Goal: Information Seeking & Learning: Learn about a topic

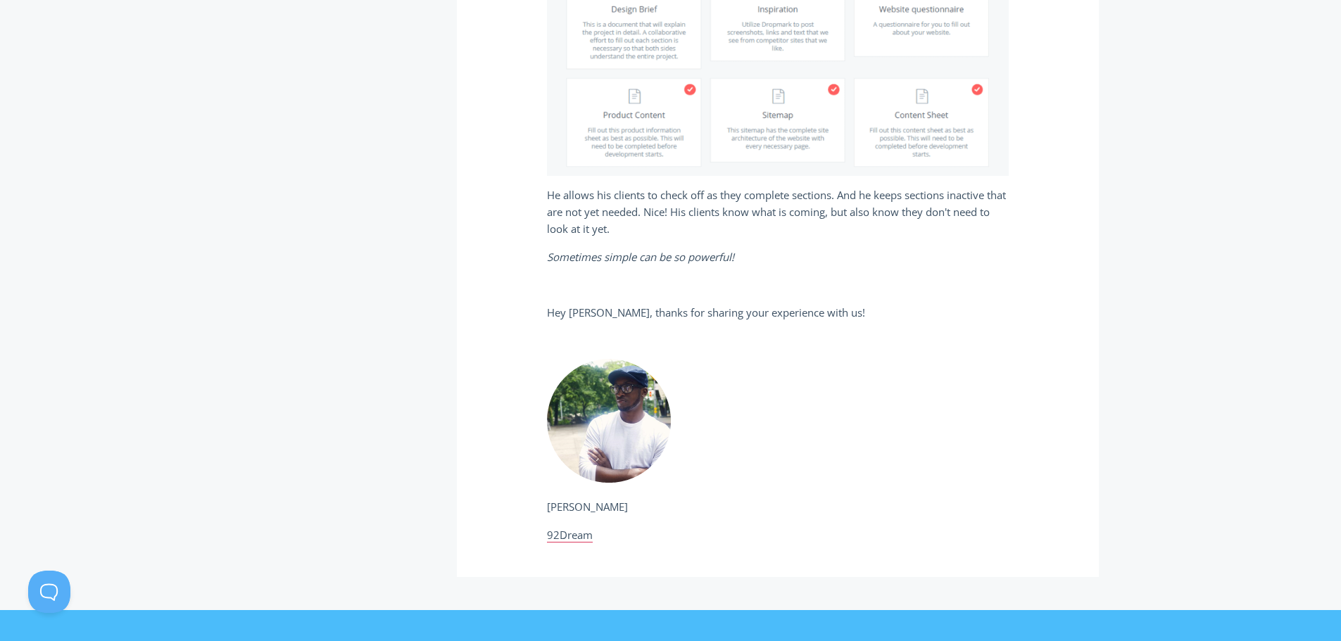
click at [612, 505] on p "[PERSON_NAME]" at bounding box center [778, 506] width 462 height 17
click at [637, 513] on p "[PERSON_NAME]" at bounding box center [778, 506] width 462 height 17
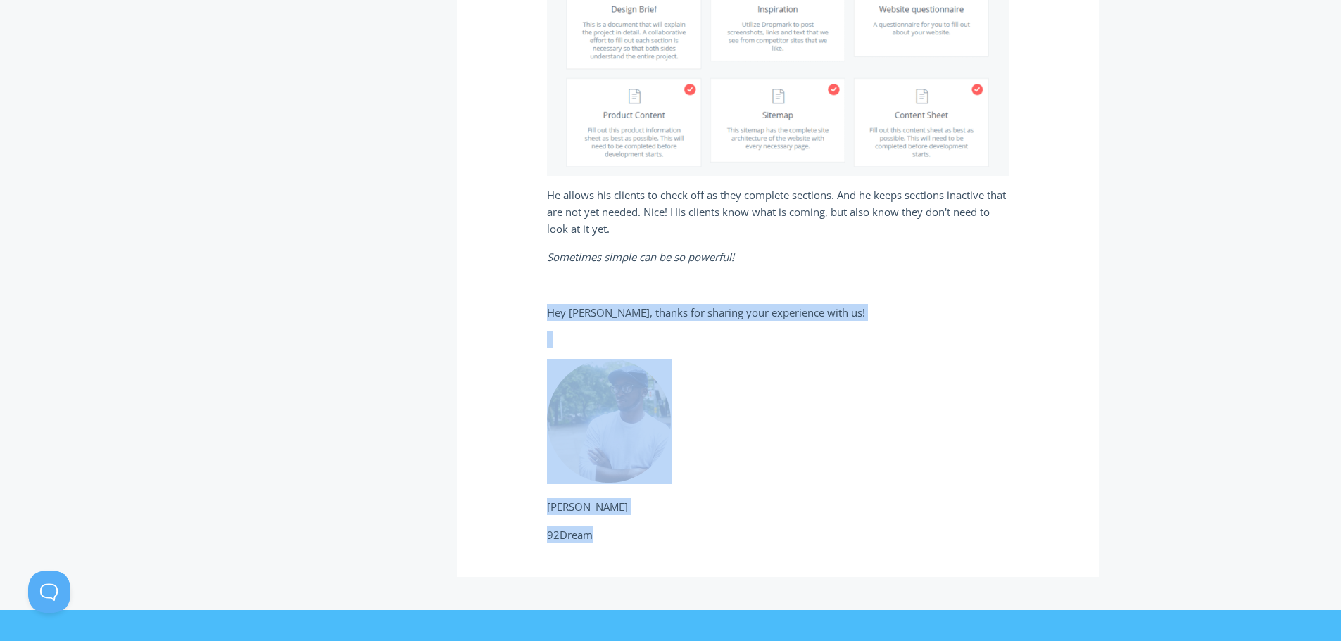
drag, startPoint x: 600, startPoint y: 537, endPoint x: 511, endPoint y: 315, distance: 239.0
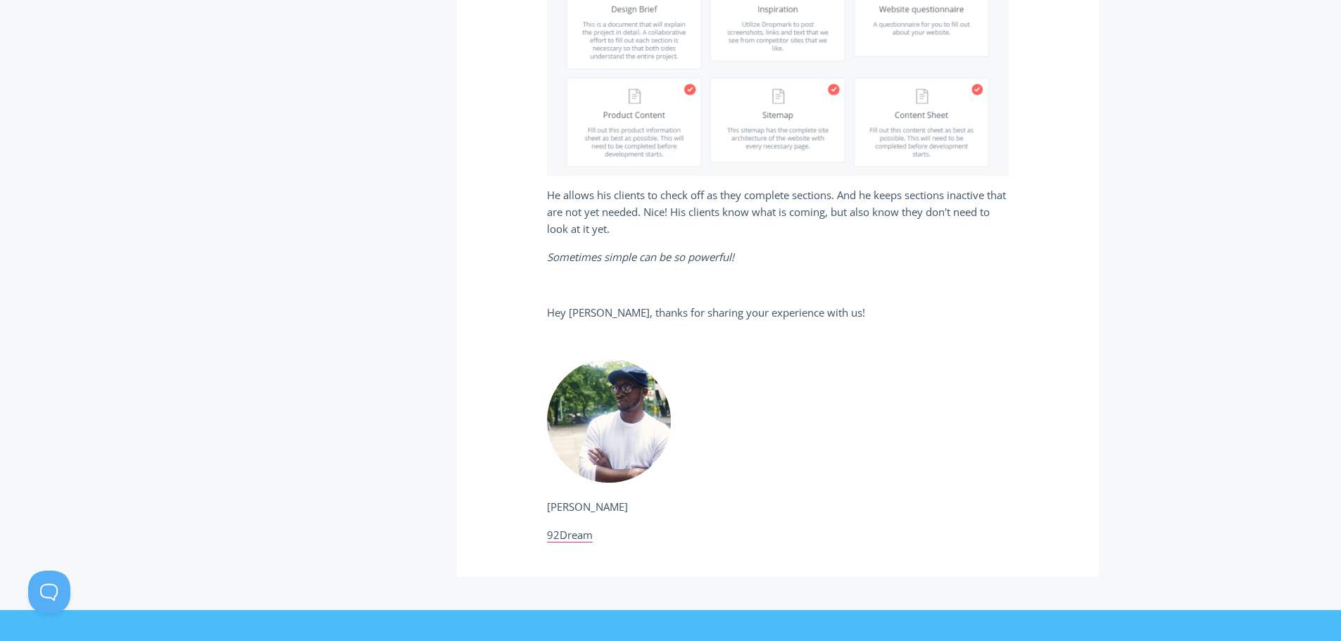
click at [580, 254] on em "Sometimes simple can be so powerful!" at bounding box center [640, 257] width 187 height 14
click at [574, 254] on em "Sometimes simple can be so powerful!" at bounding box center [640, 257] width 187 height 14
click at [595, 260] on em "Sometimes simple can be so powerful!" at bounding box center [640, 257] width 187 height 14
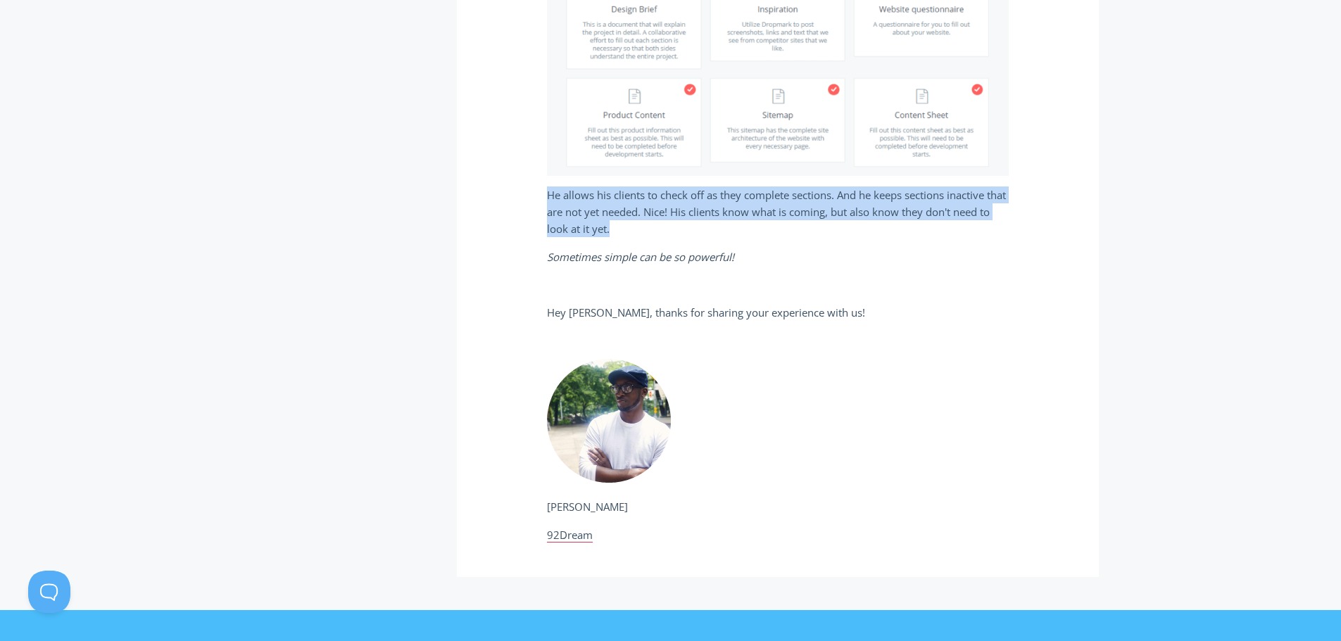
drag, startPoint x: 626, startPoint y: 234, endPoint x: 536, endPoint y: 189, distance: 100.7
drag, startPoint x: 547, startPoint y: 196, endPoint x: 645, endPoint y: 227, distance: 102.8
click at [645, 227] on p "He allows his clients to check off as they complete sections. And he keeps sect…" at bounding box center [778, 212] width 462 height 51
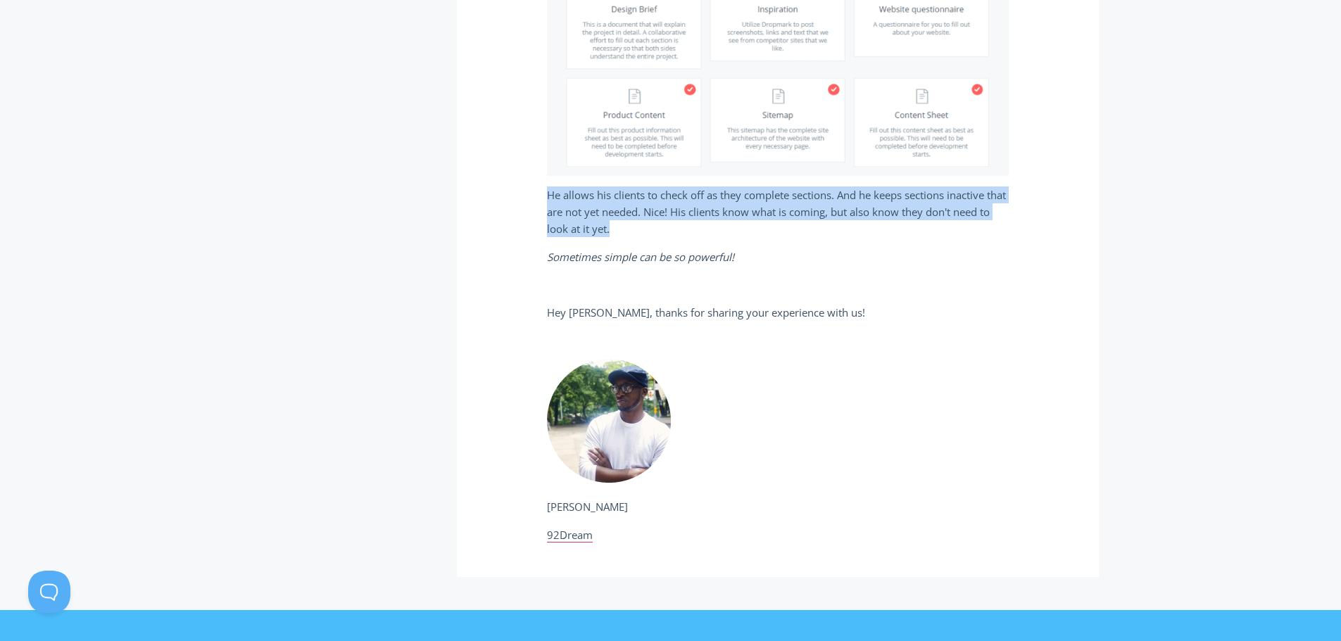
click at [641, 229] on p "He allows his clients to check off as they complete sections. And he keeps sect…" at bounding box center [778, 212] width 462 height 51
